Goal: Task Accomplishment & Management: Manage account settings

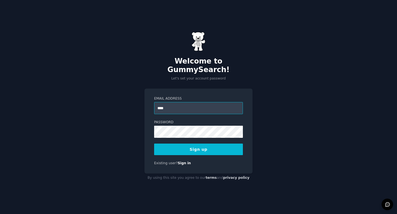
type input "**********"
click at [215, 146] on button "Sign up" at bounding box center [198, 150] width 89 height 12
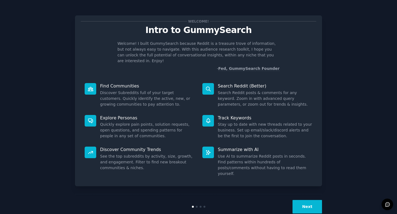
click at [313, 200] on button "Next" at bounding box center [306, 207] width 29 height 14
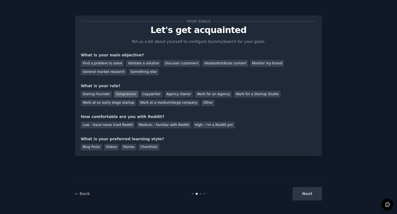
click at [120, 95] on div "Solopreneur" at bounding box center [126, 94] width 24 height 7
drag, startPoint x: 111, startPoint y: 63, endPoint x: 123, endPoint y: 62, distance: 11.7
click at [111, 63] on div "Find a problem to solve" at bounding box center [102, 63] width 43 height 7
click at [181, 66] on div "Discover customers" at bounding box center [181, 63] width 37 height 7
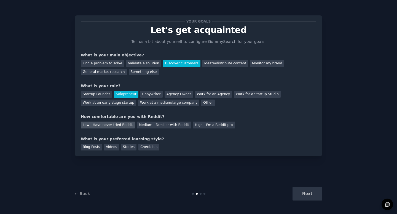
click at [128, 125] on div "Low - Have never tried Reddit" at bounding box center [108, 125] width 54 height 7
click at [112, 146] on div "Videos" at bounding box center [111, 147] width 15 height 7
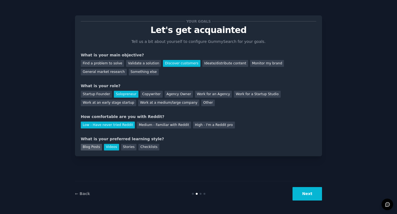
click at [93, 146] on div "Blog Posts" at bounding box center [91, 147] width 21 height 7
click at [149, 149] on div "Checklists" at bounding box center [148, 147] width 21 height 7
click at [306, 198] on button "Next" at bounding box center [306, 194] width 29 height 14
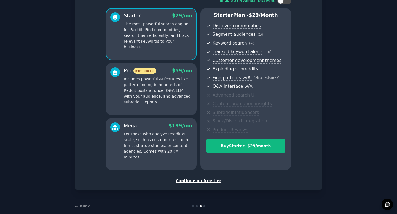
scroll to position [50, 0]
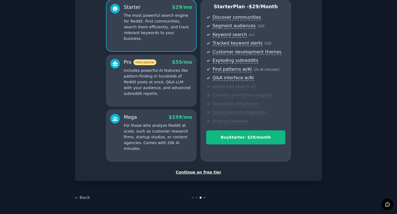
click at [202, 173] on div "Continue on free tier" at bounding box center [198, 173] width 235 height 6
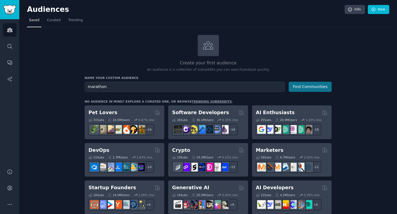
type input "marathon"
click at [307, 85] on button "Find Communities" at bounding box center [310, 87] width 43 height 10
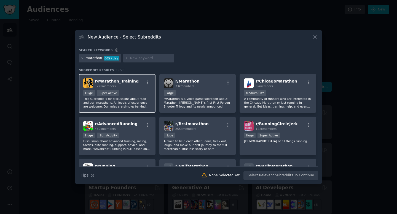
click at [139, 82] on div "r/ Marathon_Training 122k members" at bounding box center [117, 84] width 68 height 10
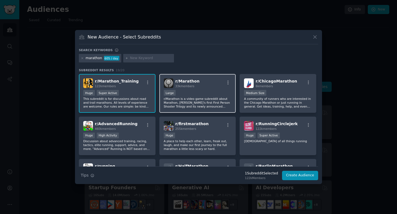
click at [199, 87] on div "r/ Marathon 33k members" at bounding box center [198, 84] width 68 height 10
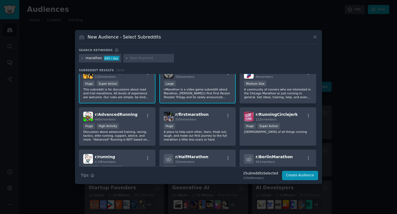
scroll to position [10, 0]
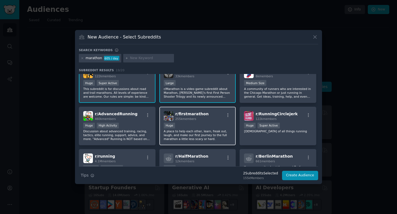
click at [198, 121] on div "r/ firstmarathon 255k members Huge A place to help each other, learn, freak out…" at bounding box center [197, 126] width 77 height 39
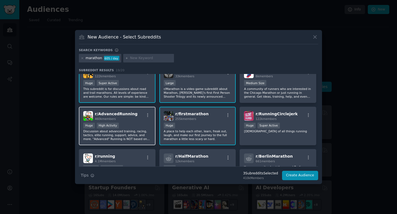
click at [125, 115] on span "r/ AdvancedRunning" at bounding box center [116, 114] width 43 height 4
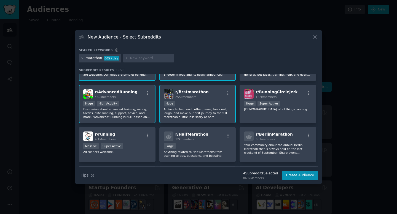
scroll to position [42, 0]
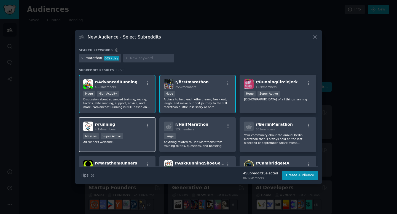
click at [134, 122] on div "r/ running 4.1M members" at bounding box center [117, 127] width 68 height 10
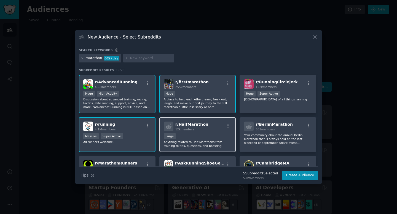
click at [211, 128] on div "r/ HalfMarathon 12k members" at bounding box center [198, 127] width 68 height 10
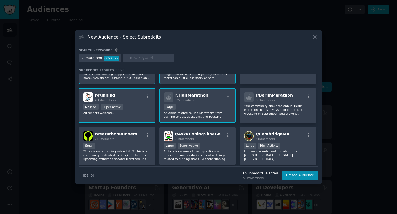
scroll to position [76, 0]
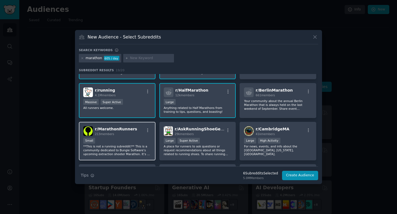
click at [140, 132] on div "r/ MarathonRunners 213 members" at bounding box center [117, 131] width 68 height 10
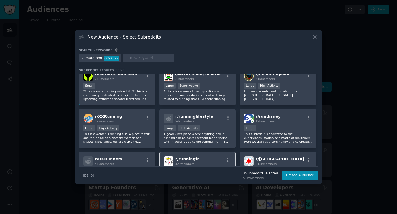
scroll to position [163, 0]
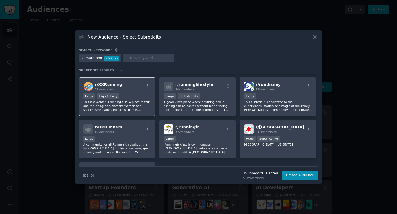
click at [140, 102] on p "This is a women's running sub. A place to talk about running as a woman! Women …" at bounding box center [117, 106] width 68 height 12
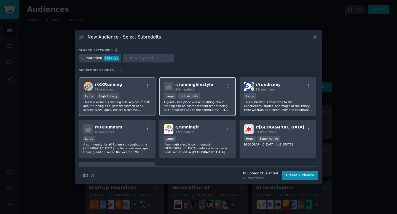
click at [203, 95] on div ">= 80th percentile for submissions / day Large High Activity" at bounding box center [198, 96] width 68 height 7
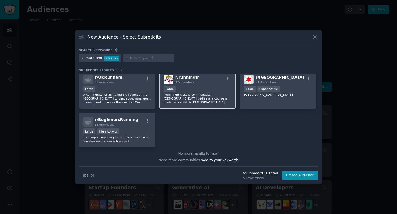
scroll to position [213, 0]
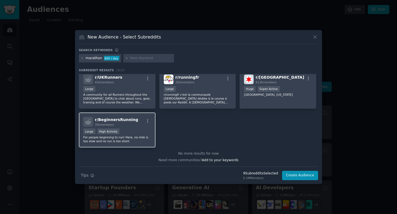
click at [139, 120] on div "r/ BeginnersRunning 35k members" at bounding box center [117, 122] width 68 height 10
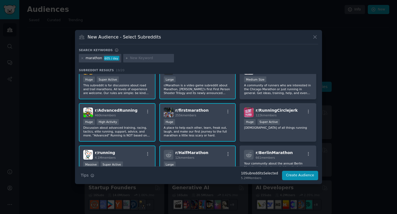
scroll to position [0, 0]
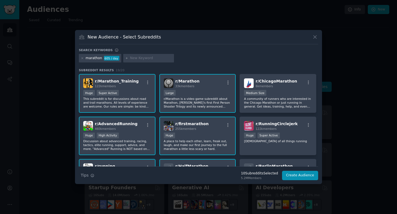
click at [158, 61] on div at bounding box center [148, 58] width 51 height 9
click at [155, 59] on input "text" at bounding box center [151, 58] width 42 height 5
type input "triahlon"
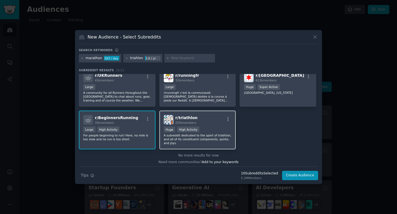
scroll to position [217, 0]
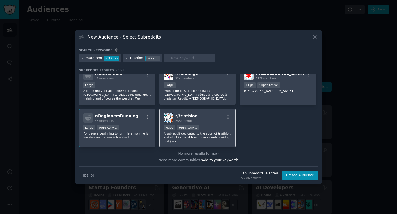
click at [206, 118] on div "r/ triathlon 255k members" at bounding box center [198, 118] width 68 height 10
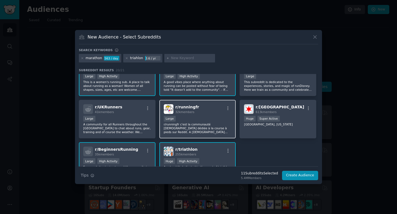
scroll to position [182, 0]
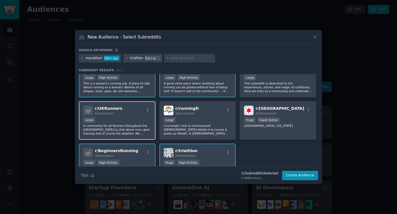
click at [128, 109] on div "r/ UKRunners 41k members" at bounding box center [117, 111] width 68 height 10
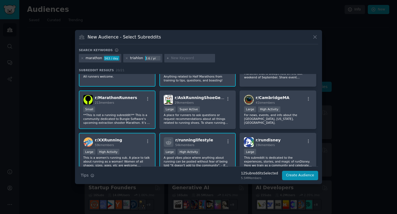
scroll to position [106, 0]
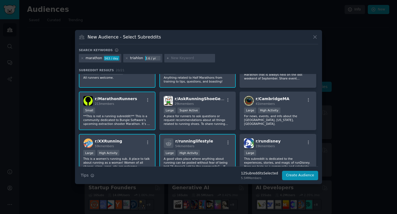
click at [136, 99] on div "r/ MarathonRunners 213 members" at bounding box center [117, 101] width 68 height 10
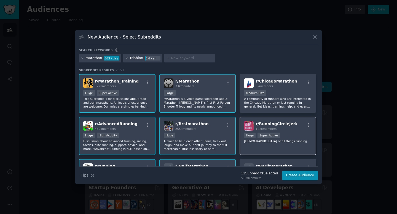
scroll to position [52, 0]
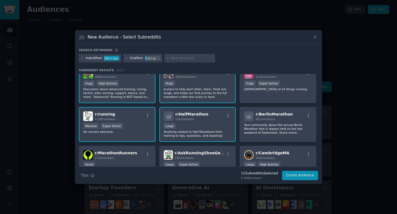
click at [147, 126] on div "Massive Super Active" at bounding box center [117, 126] width 68 height 7
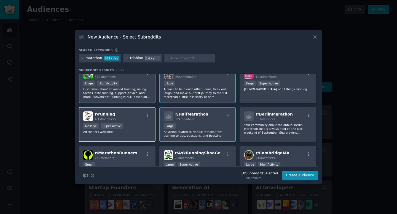
click at [146, 129] on div "Massive Super Active" at bounding box center [117, 126] width 68 height 7
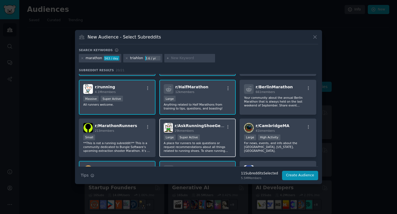
scroll to position [79, 0]
click at [210, 131] on div "29k members" at bounding box center [200, 131] width 50 height 4
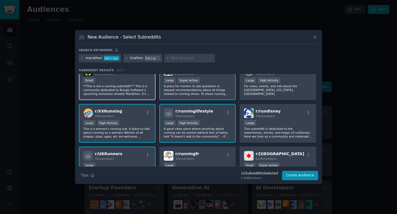
scroll to position [113, 0]
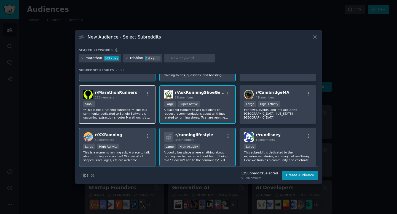
click at [121, 98] on div "213 members" at bounding box center [116, 98] width 42 height 4
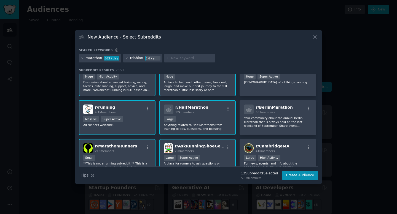
scroll to position [0, 0]
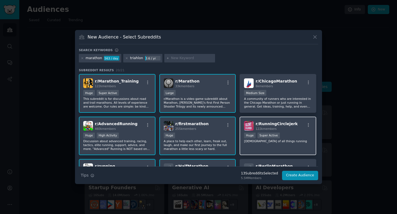
click at [282, 124] on span "r/ RunningCirclejerk" at bounding box center [276, 124] width 42 height 4
click at [308, 174] on button "Create Audience" at bounding box center [300, 175] width 36 height 9
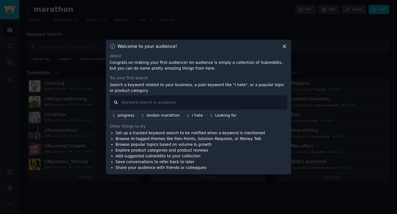
click at [198, 102] on input "text" at bounding box center [198, 103] width 177 height 14
type input "nutritionist"
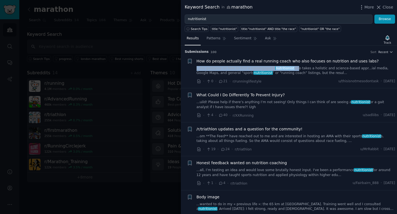
drag, startPoint x: 290, startPoint y: 64, endPoint x: 292, endPoint y: 68, distance: 3.9
click at [292, 68] on div "How do people actually find a real running coach who also focuses on nutrition …" at bounding box center [295, 66] width 199 height 17
click at [380, 8] on icon at bounding box center [378, 7] width 3 height 3
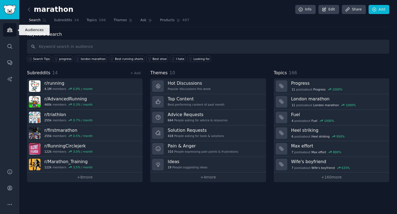
click at [9, 31] on icon "Sidebar" at bounding box center [10, 30] width 6 height 6
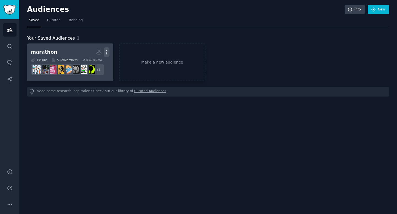
click at [105, 52] on icon "button" at bounding box center [107, 52] width 6 height 6
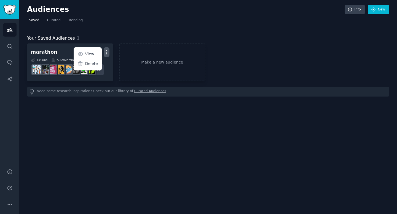
drag, startPoint x: 117, startPoint y: 139, endPoint x: 71, endPoint y: 84, distance: 71.6
click at [116, 133] on div "Audiences Info New Saved Curated Trending Your Saved Audiences 1 marathon Custo…" at bounding box center [208, 107] width 378 height 214
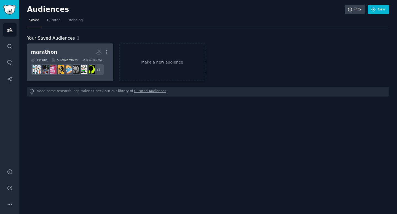
click at [69, 51] on h2 "marathon Custom Audience More" at bounding box center [70, 52] width 79 height 10
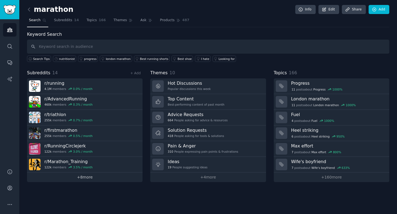
click at [91, 179] on link "+ 8 more" at bounding box center [84, 178] width 115 height 10
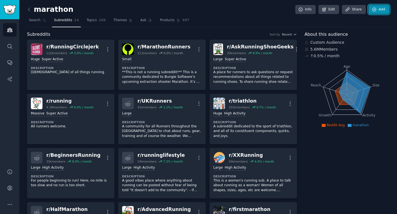
click at [383, 9] on link "Add" at bounding box center [378, 9] width 21 height 9
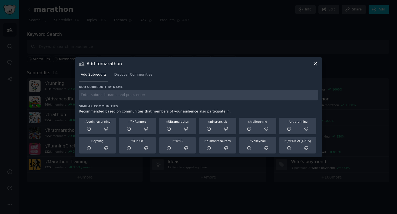
click at [314, 60] on div "Add to marathon Add Subreddits Discover Communities Add subreddit by name Simil…" at bounding box center [198, 107] width 247 height 101
drag, startPoint x: 315, startPoint y: 63, endPoint x: 310, endPoint y: 63, distance: 5.0
click at [316, 63] on icon at bounding box center [315, 64] width 6 height 6
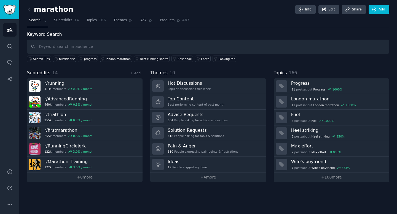
click at [71, 9] on div "marathon Info Edit Share Add" at bounding box center [208, 10] width 362 height 11
click at [52, 10] on h2 "marathon" at bounding box center [50, 9] width 46 height 9
click at [331, 9] on link "Edit" at bounding box center [328, 9] width 21 height 9
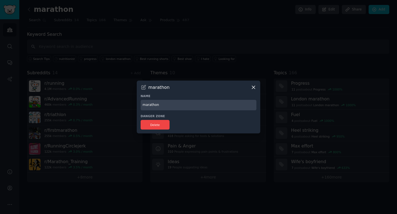
drag, startPoint x: 181, startPoint y: 88, endPoint x: 173, endPoint y: 91, distance: 8.3
click at [180, 89] on div "marathon" at bounding box center [199, 88] width 116 height 6
click at [164, 103] on input "marathon" at bounding box center [199, 105] width 116 height 11
click at [146, 105] on input "marathon / Triathlon" at bounding box center [199, 105] width 116 height 11
type input "Marathon / Triathlon"
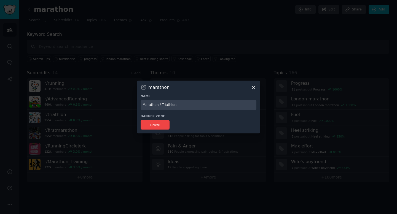
drag, startPoint x: 216, startPoint y: 119, endPoint x: 249, endPoint y: 103, distance: 36.4
click at [217, 119] on div "Danger Zone Delete" at bounding box center [199, 121] width 116 height 15
click at [253, 85] on icon at bounding box center [253, 88] width 6 height 6
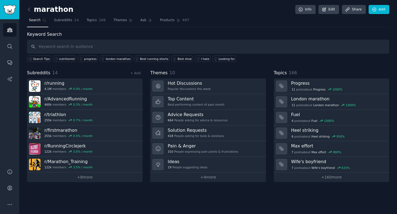
click at [289, 15] on div "marathon Info Edit Share Add" at bounding box center [208, 10] width 362 height 11
click at [332, 8] on link "Edit" at bounding box center [328, 9] width 21 height 9
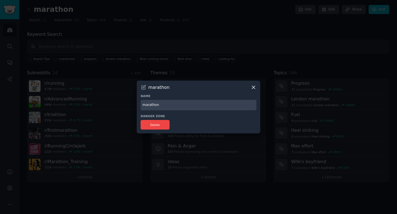
click at [146, 104] on input "marathon" at bounding box center [199, 105] width 116 height 11
click at [187, 108] on input "Marathon" at bounding box center [199, 105] width 116 height 11
type input "Marathon & Triathlon"
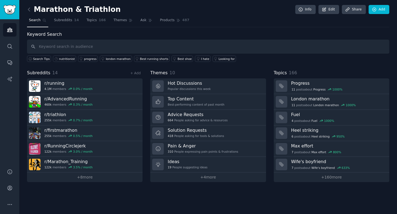
click at [389, 10] on div "Marathon & Triathlon Info Edit Share Add Search Subreddits 14 Topics 166 Themes…" at bounding box center [208, 107] width 378 height 214
click at [387, 10] on link "Add" at bounding box center [378, 9] width 21 height 9
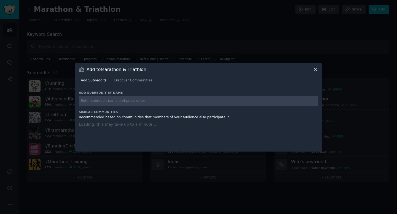
click at [151, 99] on input "text" at bounding box center [198, 101] width 239 height 11
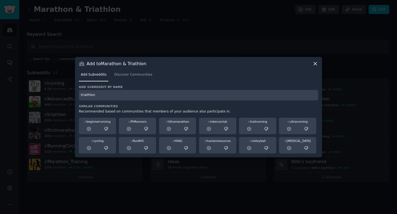
type input "triathlon"
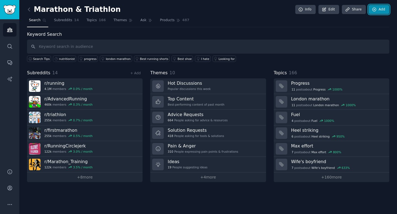
click at [383, 7] on link "Add" at bounding box center [378, 9] width 21 height 9
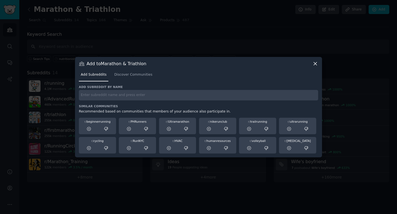
click at [161, 96] on input "text" at bounding box center [198, 95] width 239 height 11
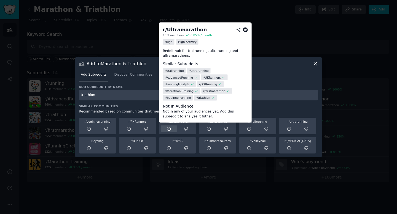
click at [169, 129] on icon at bounding box center [168, 129] width 5 height 5
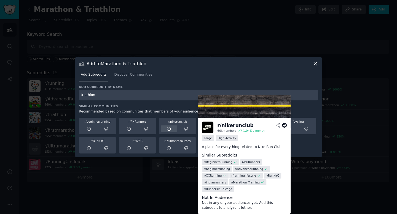
click at [169, 130] on icon at bounding box center [168, 129] width 5 height 5
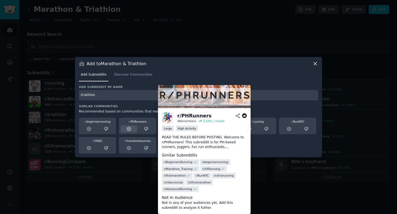
click at [128, 129] on icon at bounding box center [128, 129] width 5 height 5
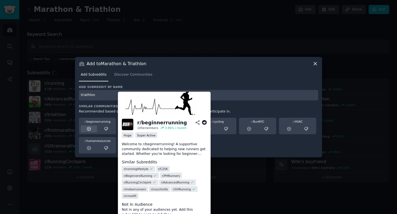
click at [87, 129] on icon at bounding box center [89, 129] width 5 height 5
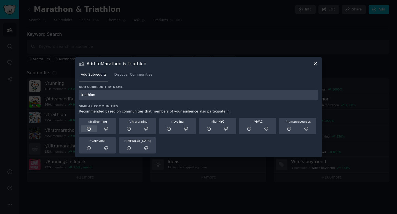
click at [87, 130] on icon at bounding box center [89, 129] width 4 height 4
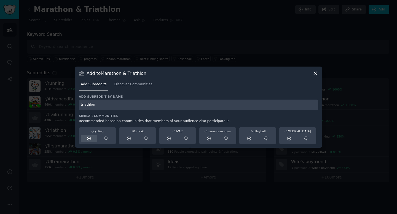
click at [89, 138] on icon at bounding box center [89, 138] width 5 height 5
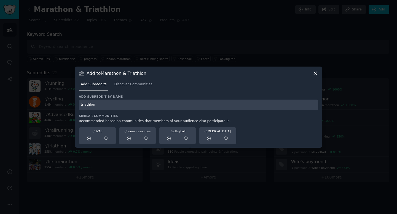
click at [98, 106] on input "triathlon" at bounding box center [198, 105] width 239 height 11
type input "triat"
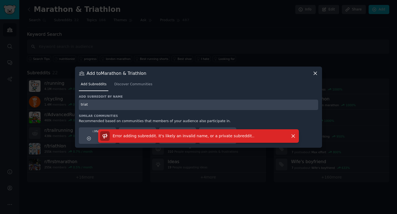
click at [86, 105] on input "triat" at bounding box center [198, 105] width 239 height 11
type input "t"
type input "iron man"
click at [291, 135] on icon "button" at bounding box center [293, 136] width 6 height 6
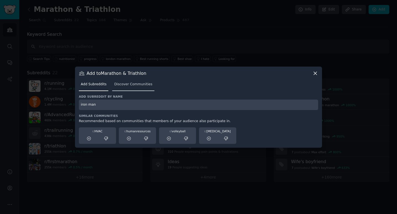
click at [128, 85] on span "Discover Communities" at bounding box center [133, 84] width 38 height 5
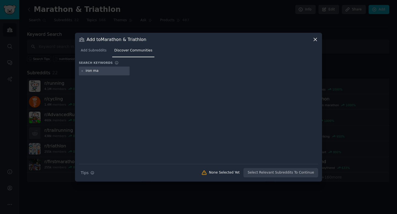
type input "iron man"
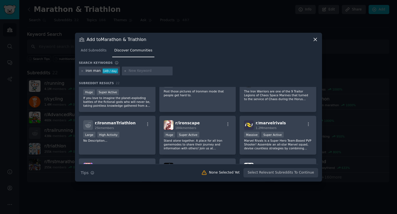
scroll to position [100, 0]
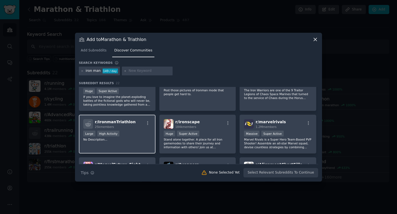
click at [123, 124] on span "r/ IronmanTriathlon" at bounding box center [115, 122] width 41 height 4
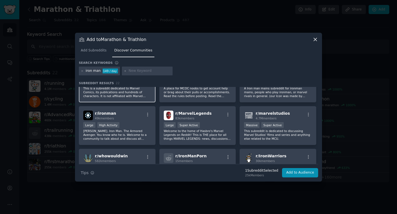
scroll to position [0, 0]
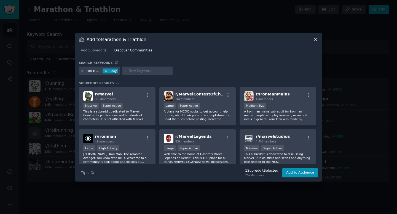
click at [130, 71] on input "text" at bounding box center [150, 71] width 42 height 5
click at [82, 70] on icon at bounding box center [82, 71] width 3 height 3
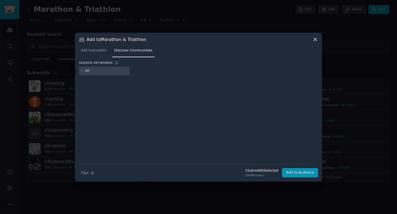
click at [98, 68] on div "tri" at bounding box center [104, 71] width 51 height 9
click at [99, 71] on input "tri" at bounding box center [107, 71] width 42 height 5
type input "triathlon"
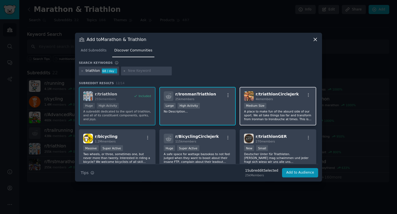
click at [263, 99] on span "4k members" at bounding box center [263, 99] width 17 height 3
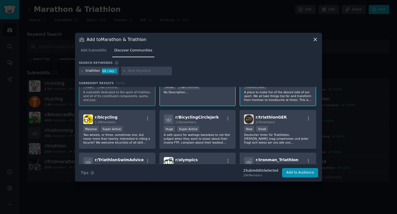
scroll to position [37, 0]
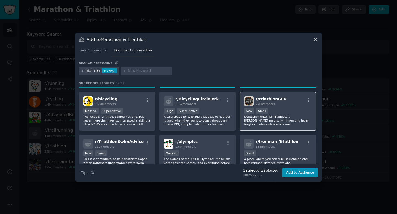
click at [278, 116] on p "Deutscher Unter für Triathleten. Keiner mag schwimmen und jeder fragt sich wies…" at bounding box center [278, 121] width 68 height 12
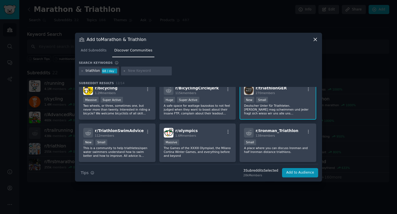
scroll to position [49, 0]
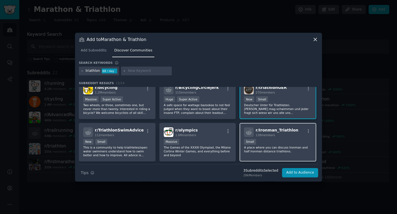
click at [285, 138] on div "r/ Ironman_Triathlon 138 members Small A place where you can discuss Ironman an…" at bounding box center [277, 142] width 77 height 39
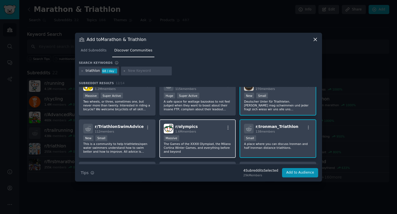
scroll to position [55, 0]
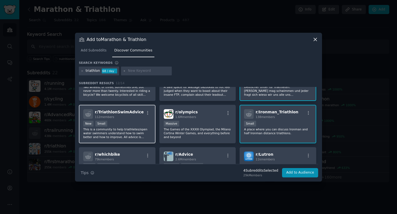
click at [134, 120] on div "r/ TriathlonSwimAdvice 112 members New Small This is a community to help triath…" at bounding box center [117, 124] width 77 height 39
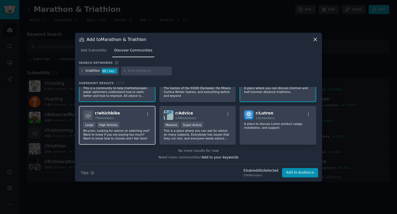
scroll to position [0, 0]
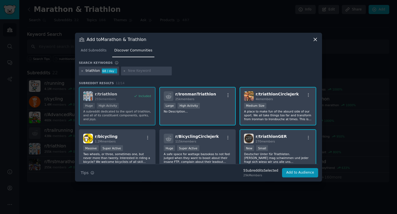
click at [82, 70] on icon at bounding box center [82, 71] width 3 height 3
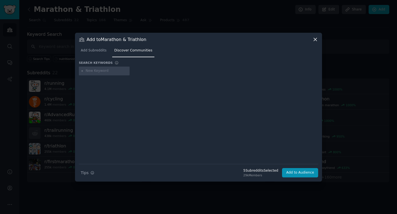
click at [96, 73] on input "text" at bounding box center [107, 71] width 42 height 5
type input "m"
type input "half marathon"
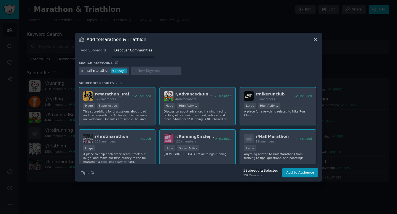
click at [82, 71] on icon at bounding box center [82, 70] width 1 height 1
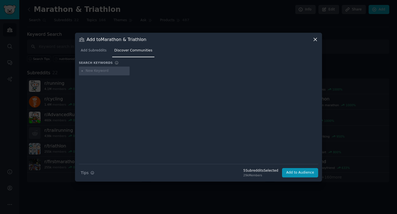
click at [312, 39] on icon at bounding box center [315, 40] width 6 height 6
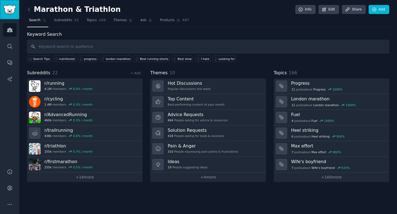
click at [9, 12] on img "Sidebar" at bounding box center [9, 10] width 13 height 10
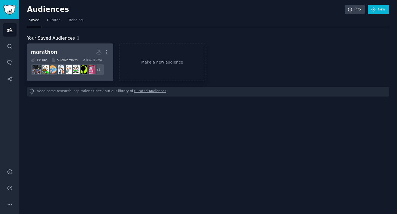
click at [75, 51] on h2 "marathon More" at bounding box center [70, 52] width 79 height 10
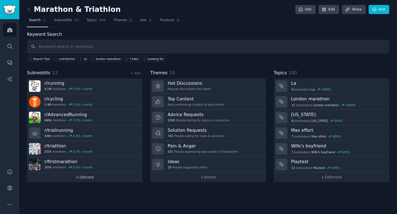
click at [94, 177] on link "+ 16 more" at bounding box center [84, 178] width 115 height 10
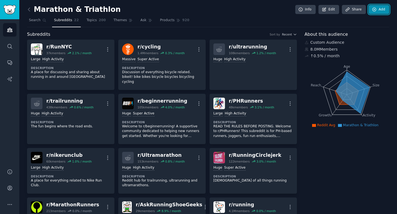
click at [375, 8] on icon at bounding box center [374, 9] width 5 height 5
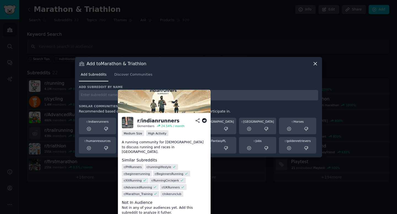
click at [91, 128] on icon at bounding box center [89, 129] width 5 height 5
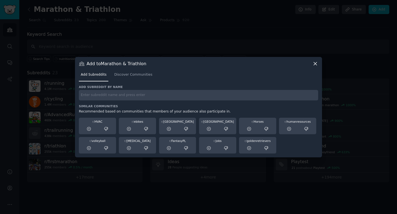
click at [145, 100] on input "text" at bounding box center [198, 95] width 239 height 11
click at [132, 75] on span "Discover Communities" at bounding box center [133, 74] width 38 height 5
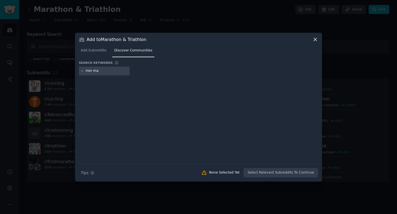
type input "iron man"
click at [109, 73] on input "iron man" at bounding box center [107, 71] width 42 height 5
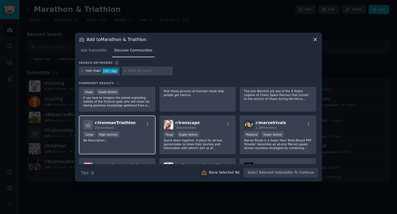
scroll to position [107, 0]
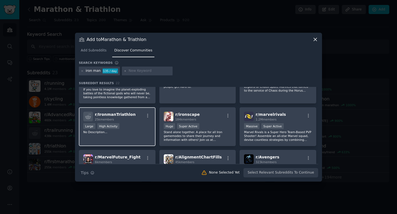
click at [128, 120] on div "25k members" at bounding box center [115, 120] width 41 height 4
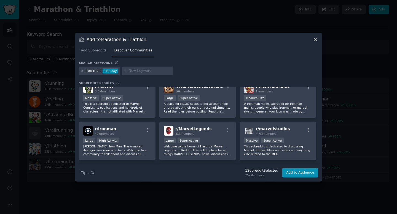
scroll to position [12, 0]
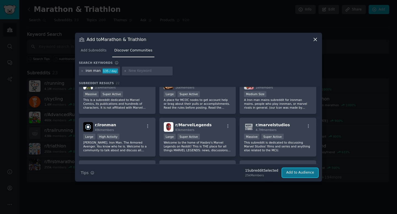
click at [295, 174] on button "Add to Audience" at bounding box center [300, 172] width 36 height 9
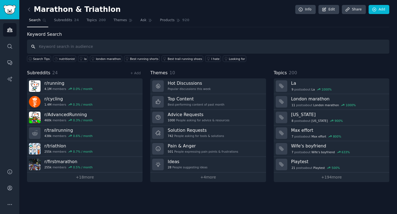
click at [90, 47] on input "text" at bounding box center [208, 47] width 362 height 14
click at [91, 175] on link "+ 18 more" at bounding box center [84, 178] width 115 height 10
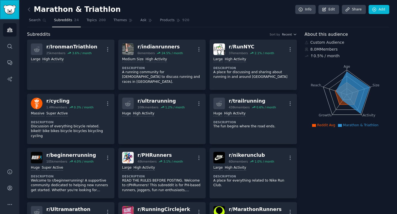
click at [10, 7] on img "Sidebar" at bounding box center [9, 10] width 13 height 10
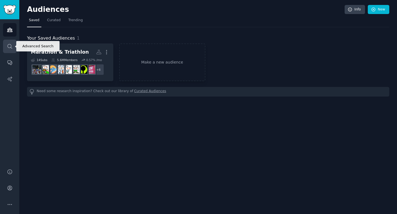
click at [12, 45] on icon "Sidebar" at bounding box center [10, 47] width 6 height 6
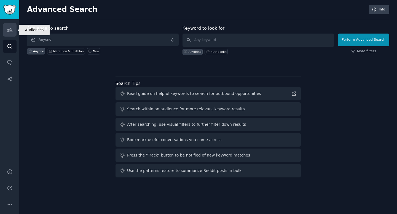
click at [8, 33] on icon "Sidebar" at bounding box center [10, 30] width 6 height 6
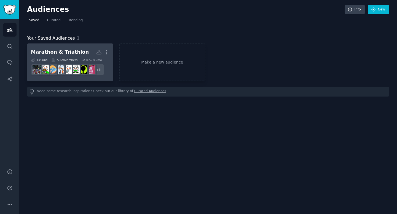
click at [75, 49] on div "Marathon & Triathlon" at bounding box center [60, 52] width 58 height 7
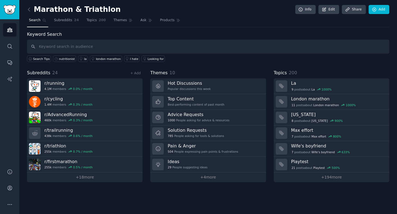
click at [166, 48] on input "text" at bounding box center [208, 47] width 362 height 14
type input "nutrition"
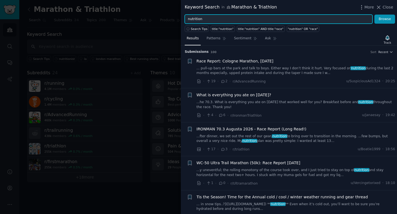
click at [211, 18] on input "nutrition" at bounding box center [279, 19] width 188 height 9
type input "nutritionist"
click at [374, 15] on button "Browse" at bounding box center [384, 19] width 21 height 9
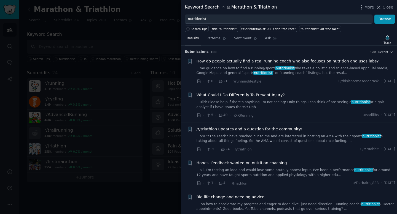
click at [234, 61] on span "How do people actually find a real running coach who also focuses on nutrition …" at bounding box center [287, 61] width 182 height 6
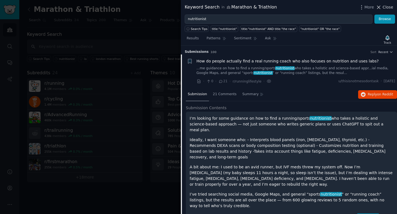
click at [382, 5] on button "Close" at bounding box center [384, 7] width 17 height 6
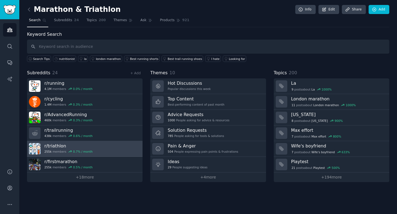
click at [76, 147] on h3 "r/ triathlon" at bounding box center [68, 146] width 48 height 6
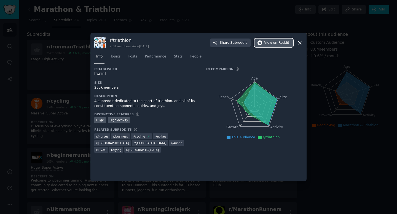
click at [268, 45] on span "View on Reddit" at bounding box center [276, 43] width 25 height 5
click at [309, 22] on div at bounding box center [198, 107] width 397 height 214
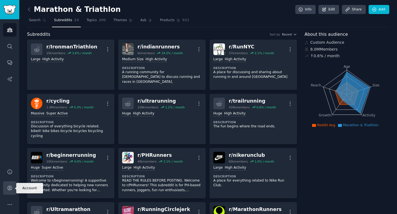
click at [10, 189] on icon "Sidebar" at bounding box center [9, 188] width 4 height 4
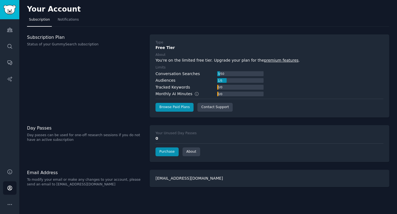
click at [178, 178] on div "info@johngaulenutrition.com" at bounding box center [269, 178] width 239 height 17
click at [3, 204] on button "More" at bounding box center [10, 205] width 14 height 14
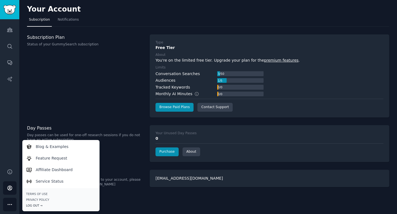
click at [33, 204] on div "Log Out →" at bounding box center [60, 206] width 69 height 4
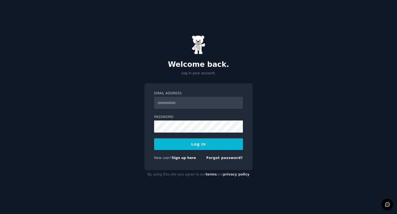
click at [177, 103] on input "Email Address" at bounding box center [198, 103] width 89 height 12
type input "**********"
click at [265, 135] on div "**********" at bounding box center [198, 107] width 397 height 214
type input "**********"
drag, startPoint x: 118, startPoint y: 143, endPoint x: 130, endPoint y: 142, distance: 11.4
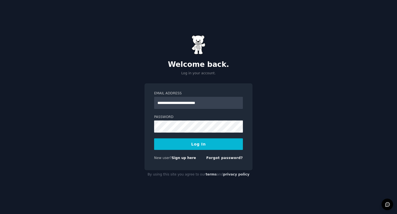
click at [119, 143] on div "**********" at bounding box center [198, 107] width 397 height 214
click at [179, 144] on button "Log In" at bounding box center [198, 145] width 89 height 12
